Goal: Information Seeking & Learning: Learn about a topic

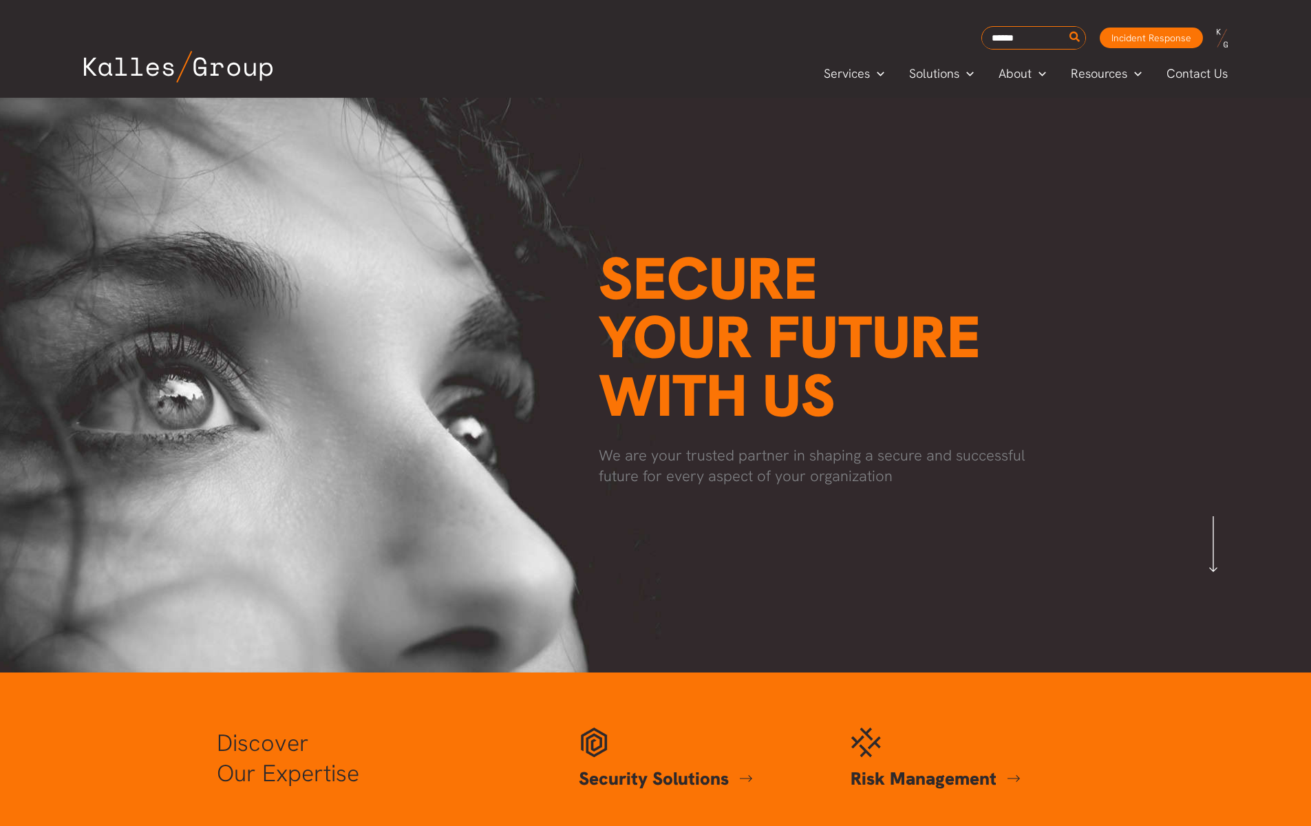
scroll to position [0, 934]
